Goal: Navigation & Orientation: Go to known website

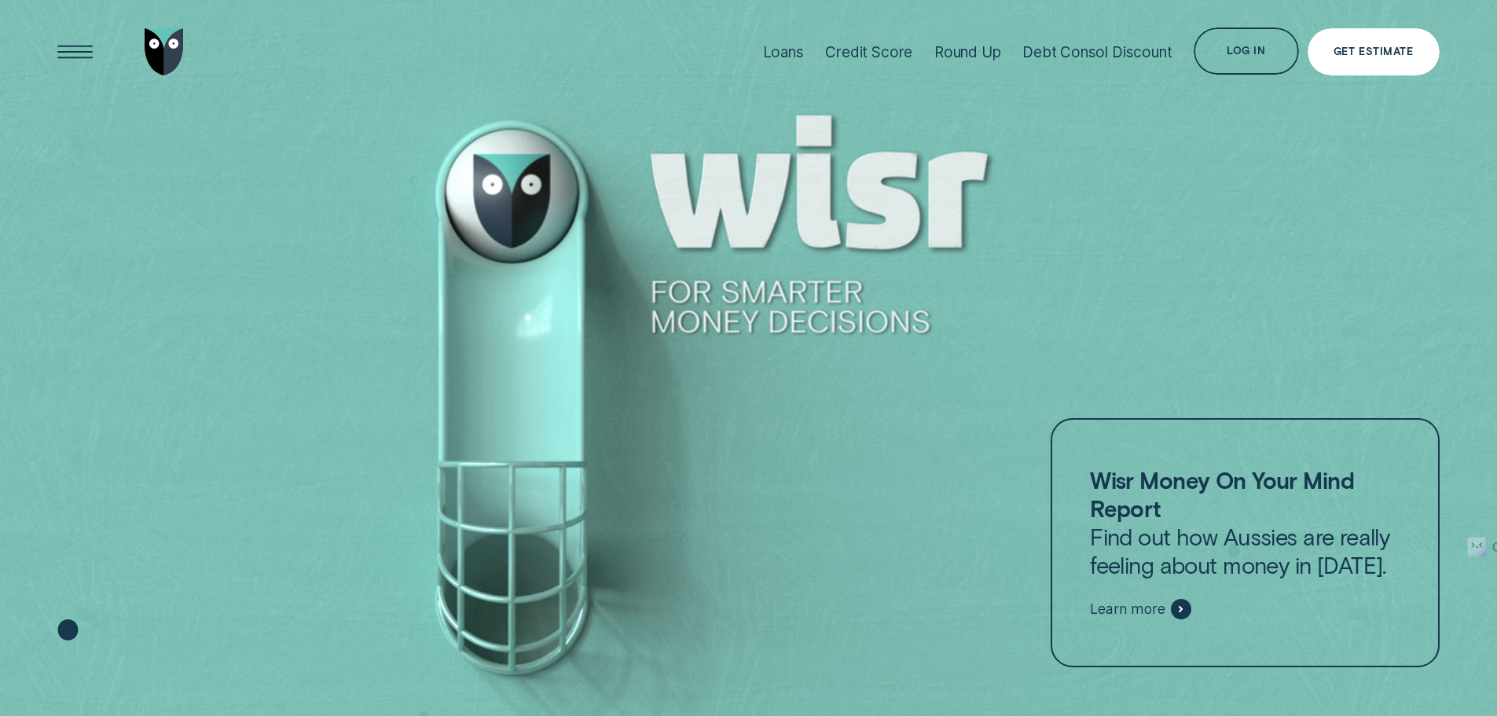
click at [1344, 53] on div "Get Estimate" at bounding box center [1373, 51] width 79 height 9
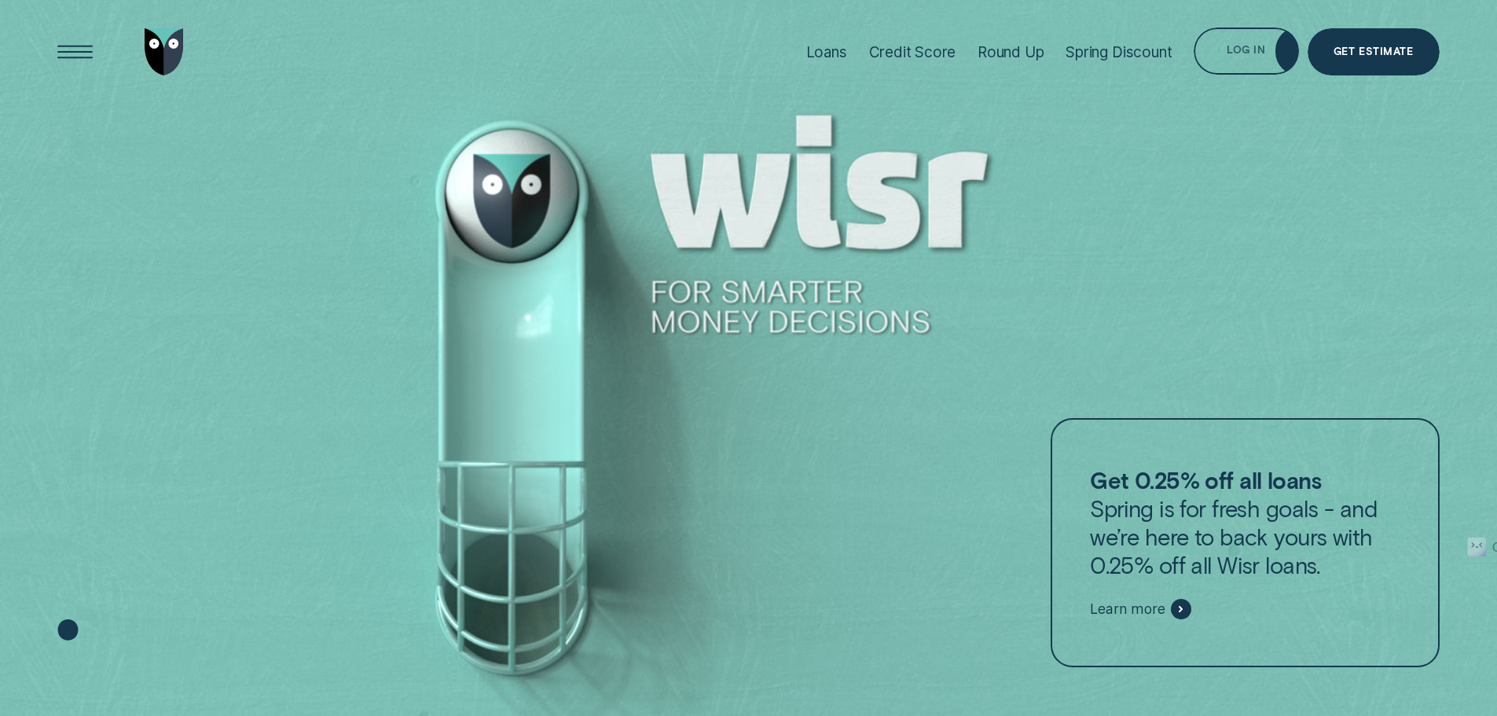
click at [1257, 9] on div "Loans Credit Score Round Up Spring Discount Log in Log in Customer Dashboard Vi…" at bounding box center [1117, 52] width 644 height 105
click at [1258, 54] on div "Log in" at bounding box center [1246, 52] width 39 height 9
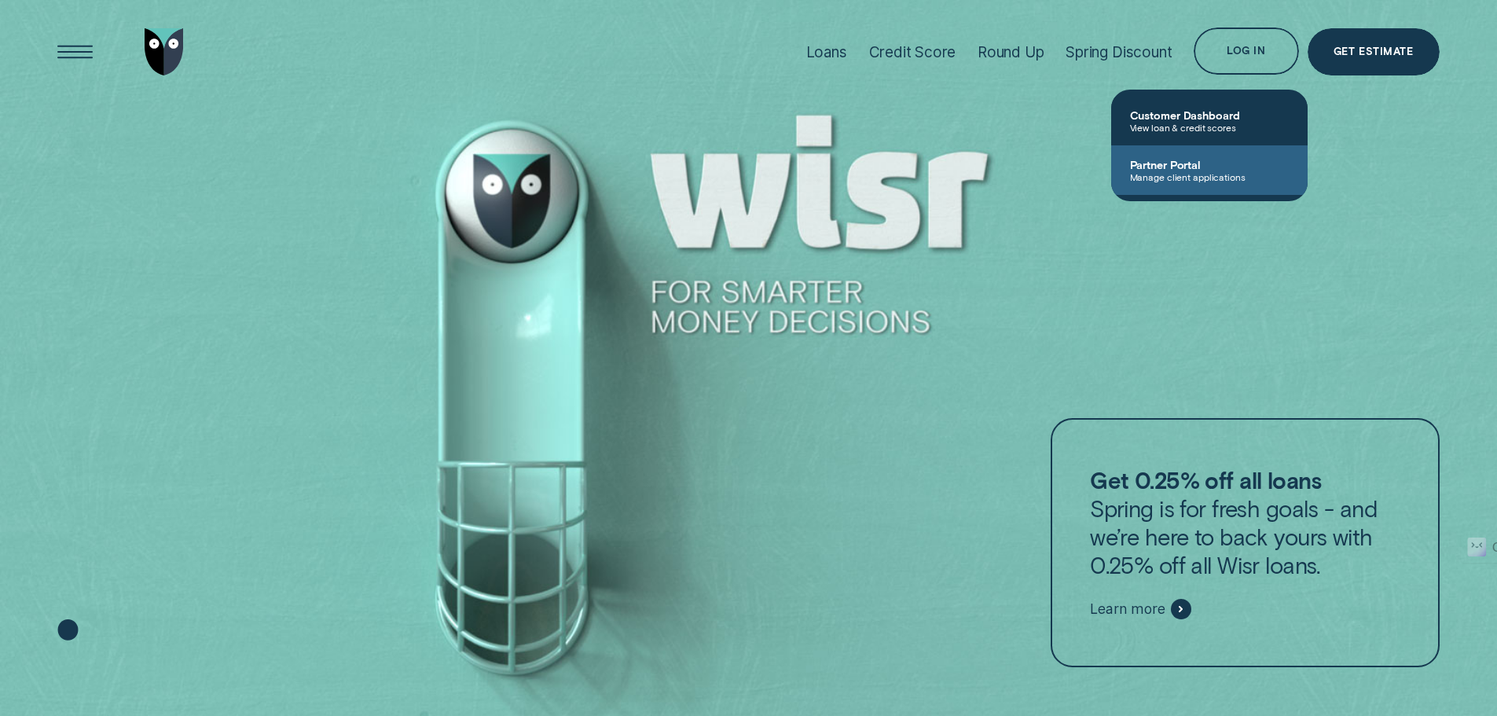
click at [1261, 169] on span "Partner Portal" at bounding box center [1209, 164] width 159 height 13
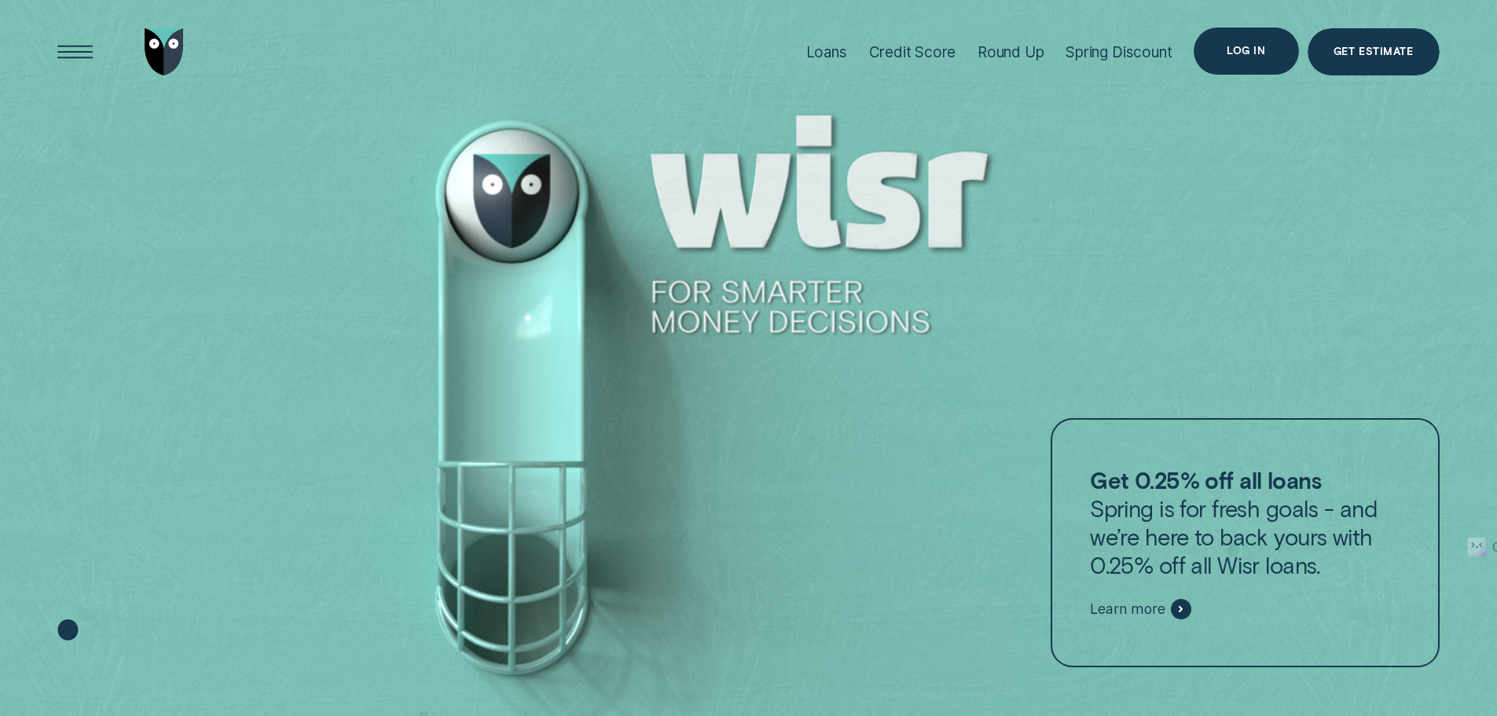
click at [1262, 51] on div "Log in" at bounding box center [1246, 50] width 39 height 9
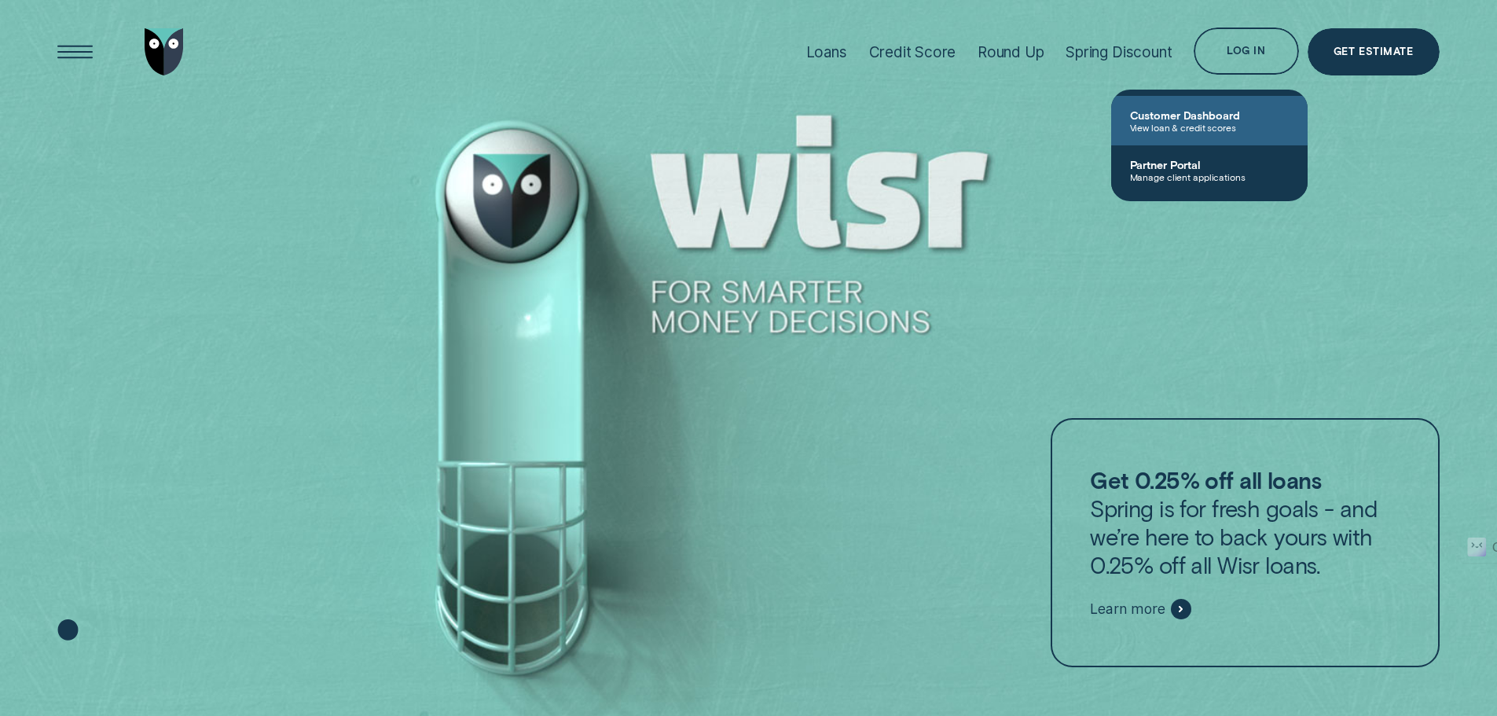
click at [1218, 119] on span "Customer Dashboard" at bounding box center [1209, 114] width 159 height 13
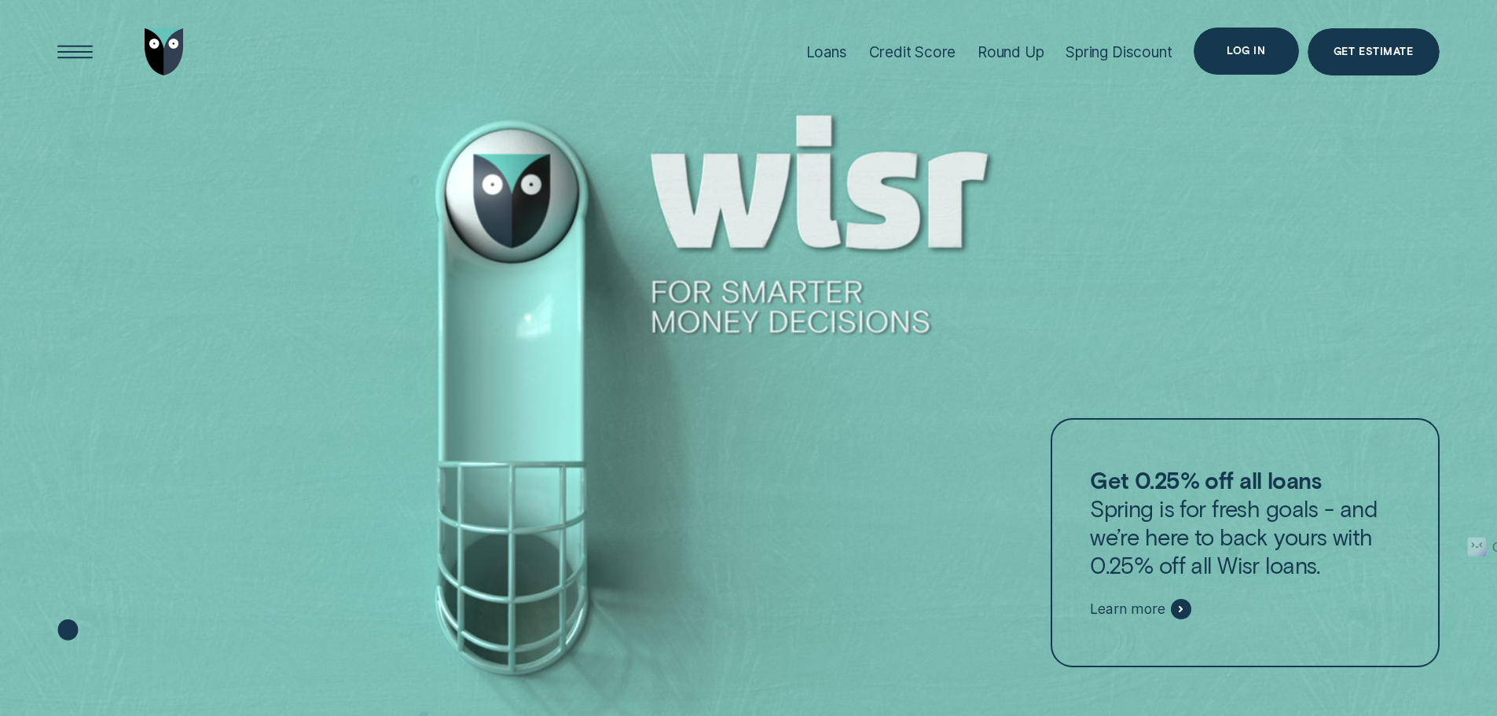
click at [1251, 46] on div "Log in" at bounding box center [1246, 50] width 39 height 9
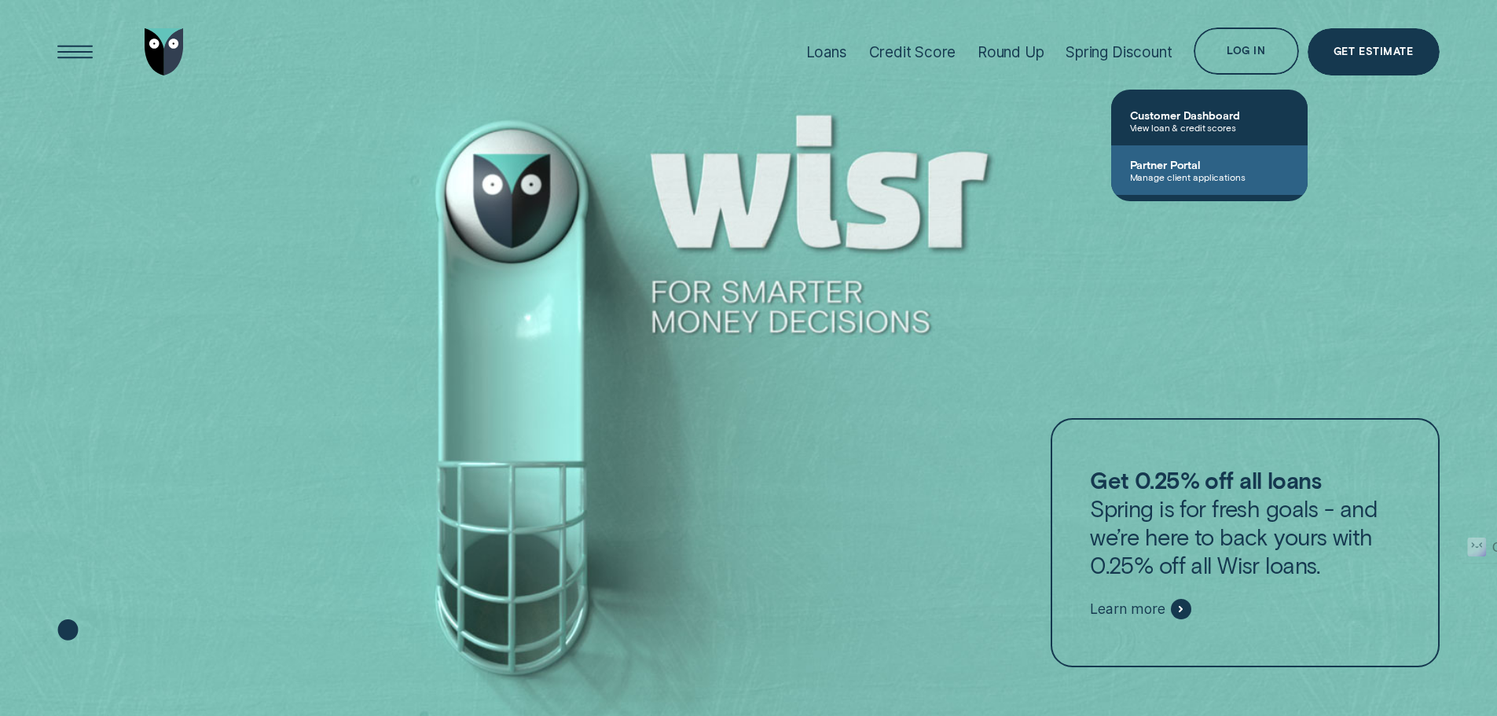
click at [1278, 166] on span "Partner Portal" at bounding box center [1209, 164] width 159 height 13
